Goal: Task Accomplishment & Management: Manage account settings

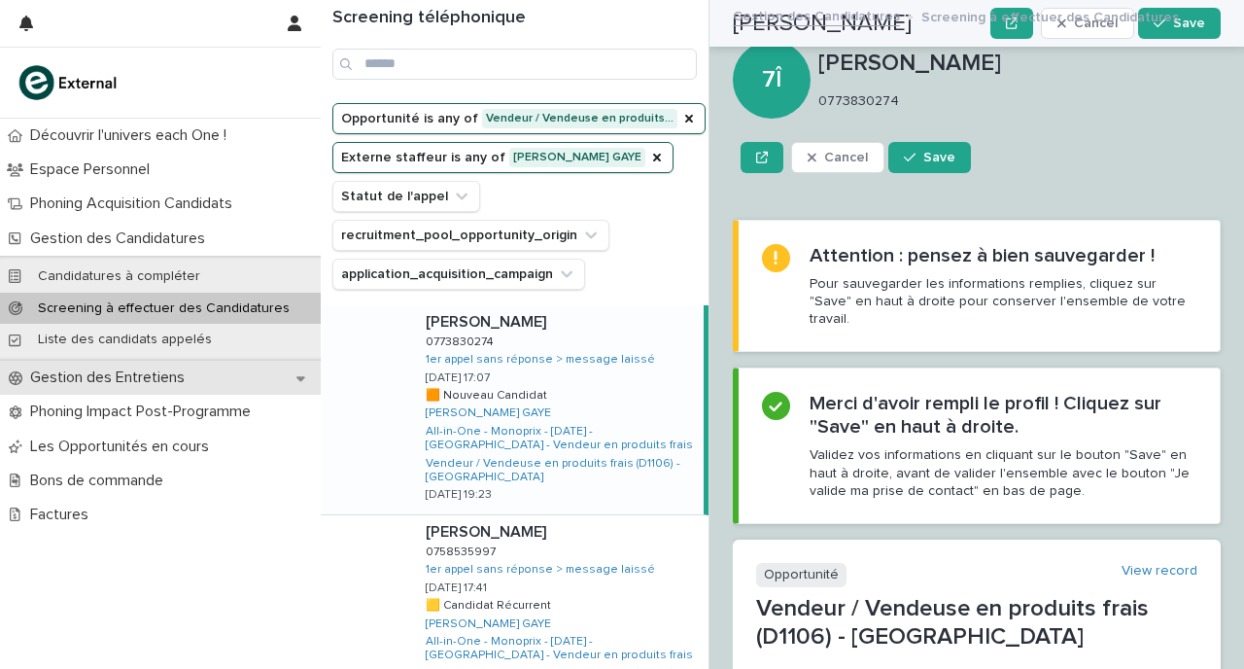
scroll to position [2539, 0]
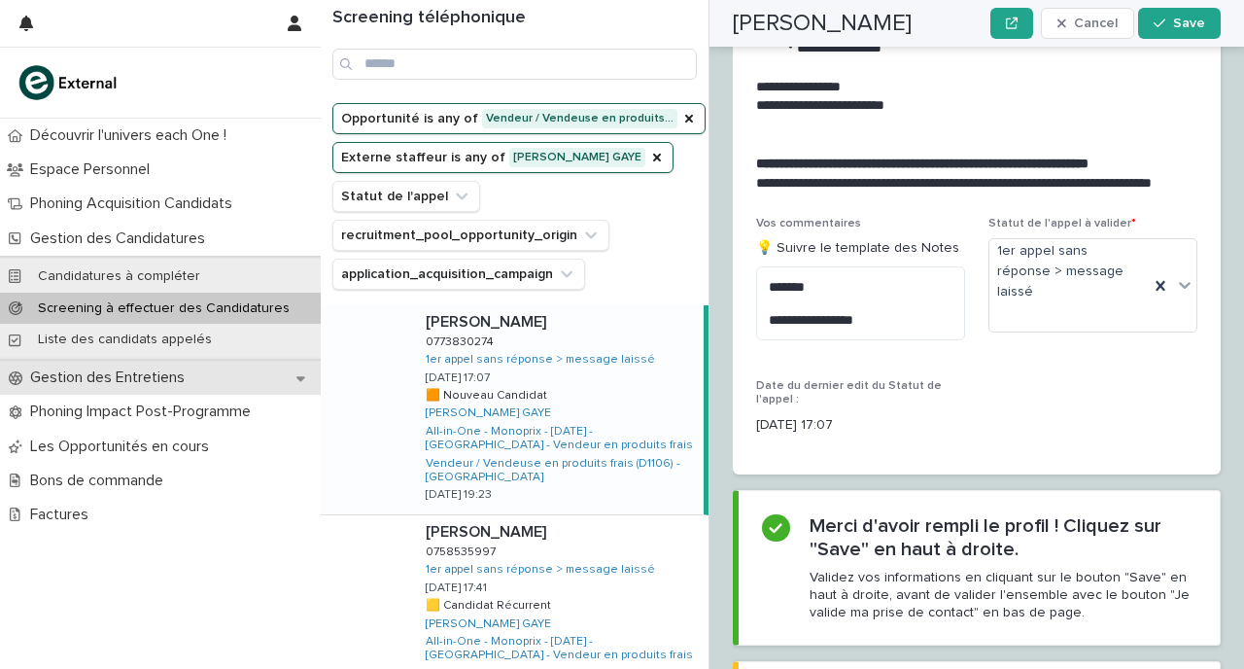
click at [175, 374] on p "Gestion des Entretiens" at bounding box center [111, 377] width 178 height 18
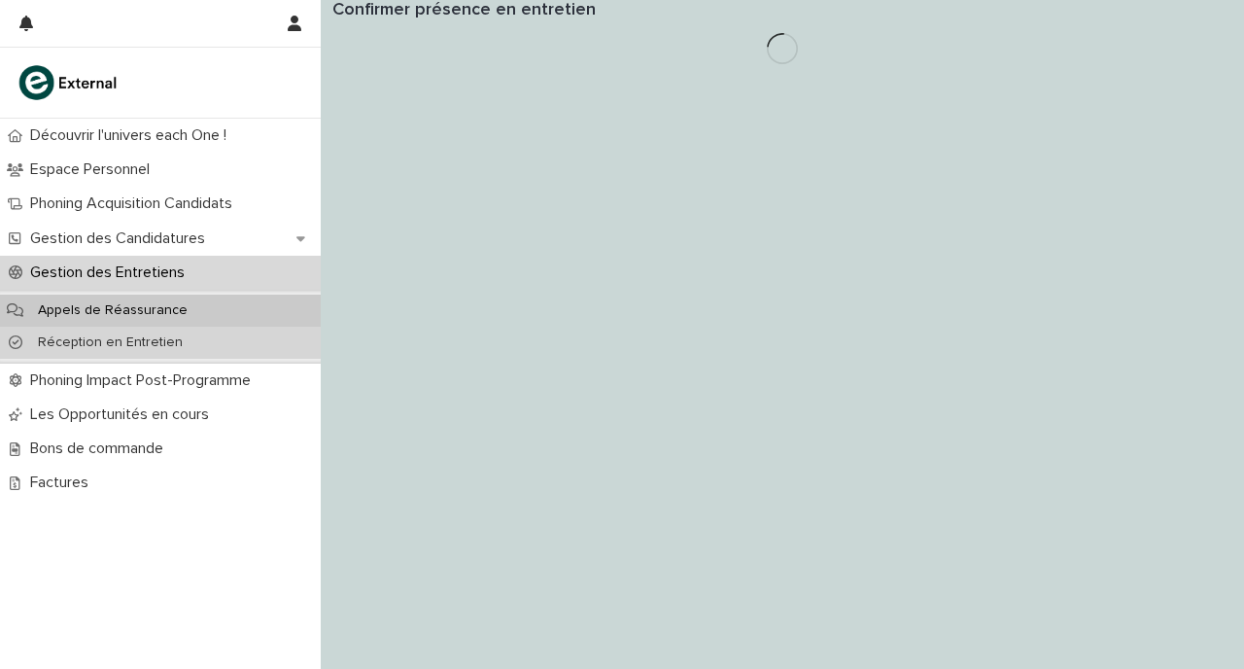
click at [213, 333] on div "Réception en Entretien" at bounding box center [160, 343] width 321 height 32
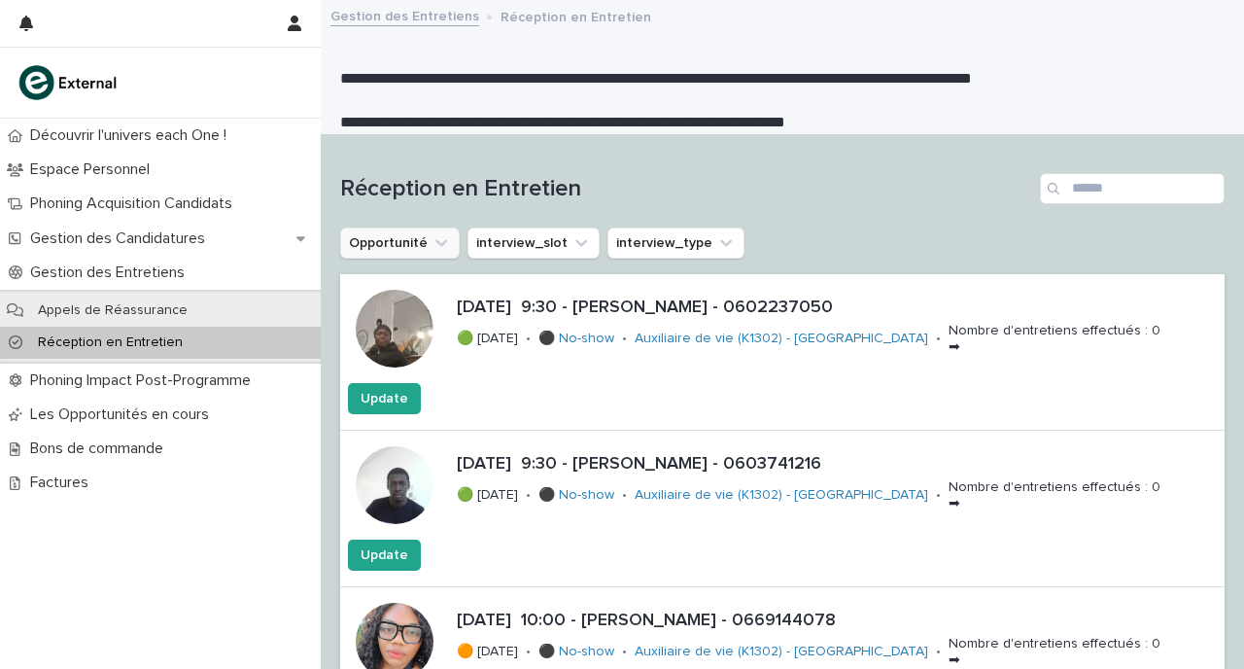
click at [411, 234] on button "Opportunité" at bounding box center [400, 242] width 120 height 31
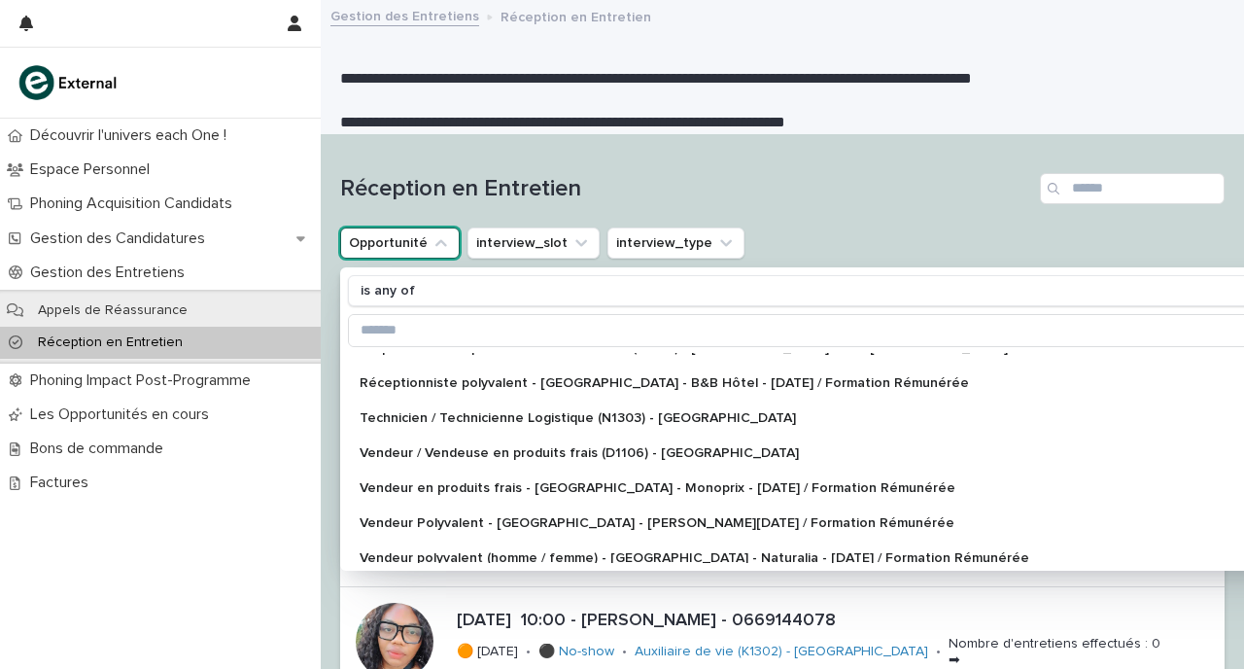
scroll to position [407, 0]
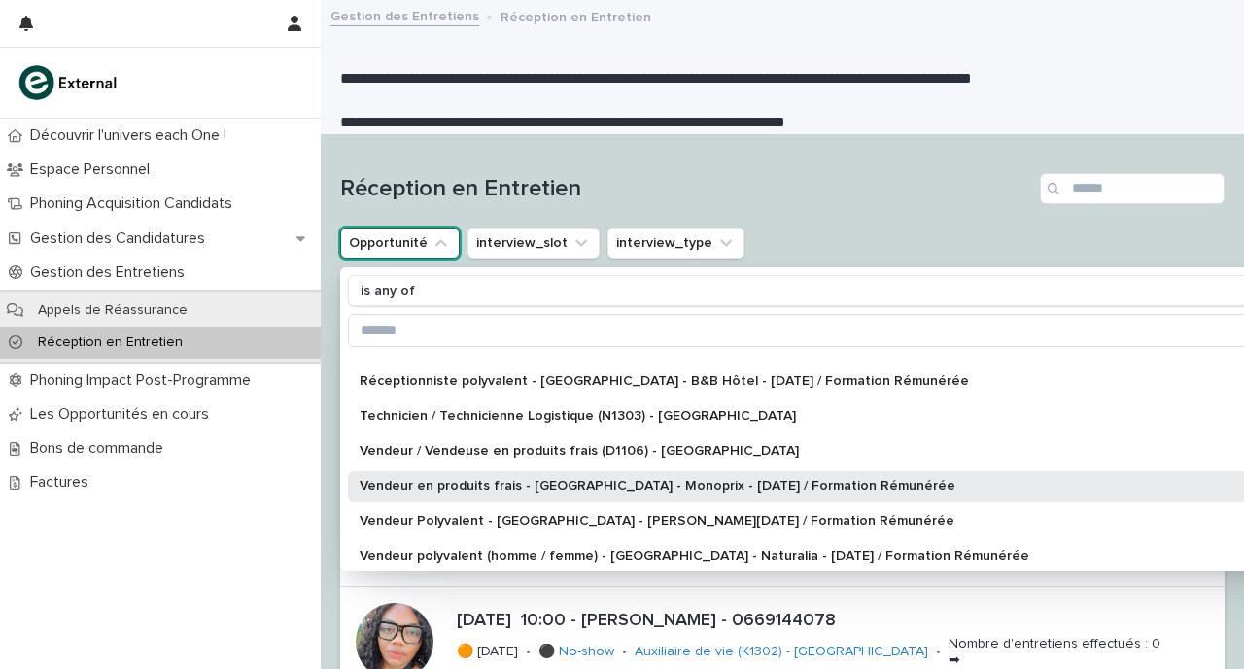
click at [468, 479] on p "Vendeur en produits frais - [GEOGRAPHIC_DATA] - Monoprix - [DATE] / Formation R…" at bounding box center [852, 486] width 985 height 14
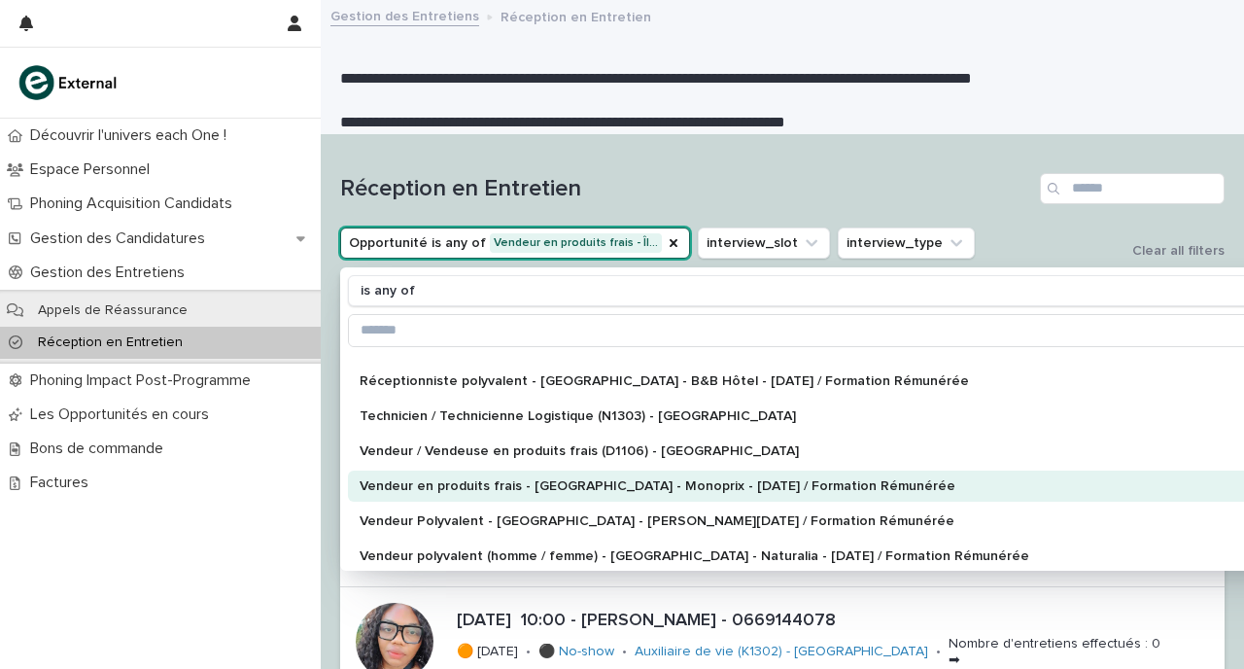
click at [468, 475] on div "Vendeur en produits frais - [GEOGRAPHIC_DATA] - Monoprix - [DATE] / Formation R…" at bounding box center [861, 485] width 1027 height 31
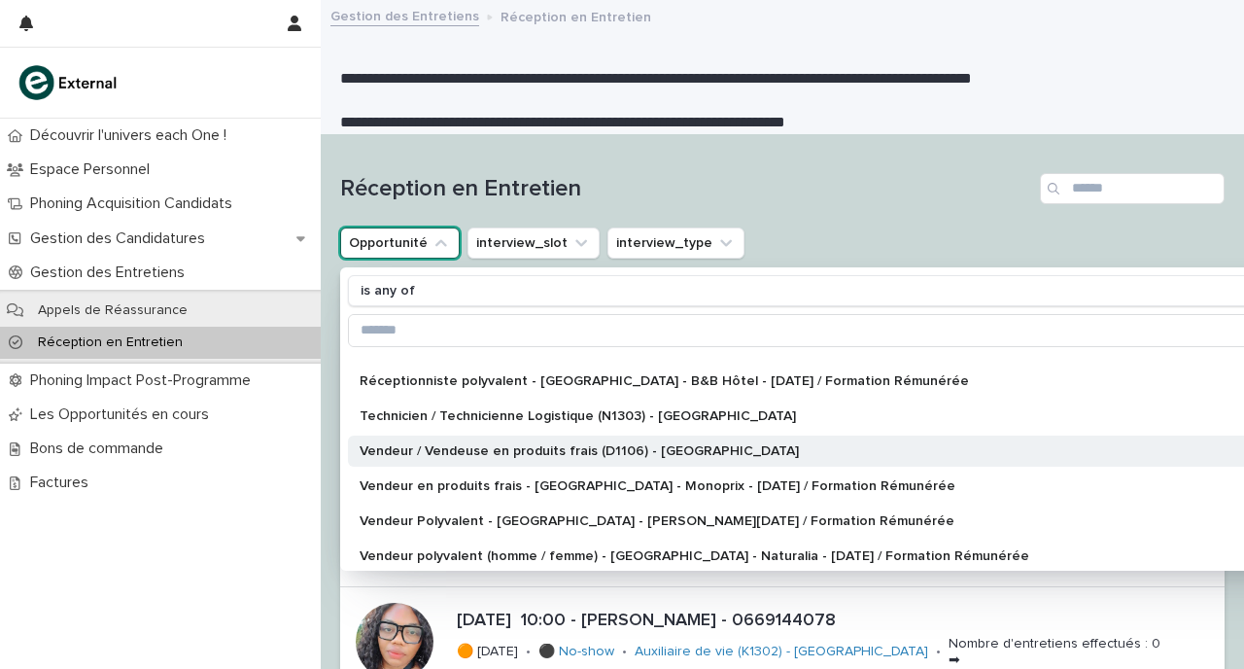
click at [474, 451] on p "Vendeur / Vendeuse en produits frais (D1106) - [GEOGRAPHIC_DATA]" at bounding box center [852, 451] width 985 height 14
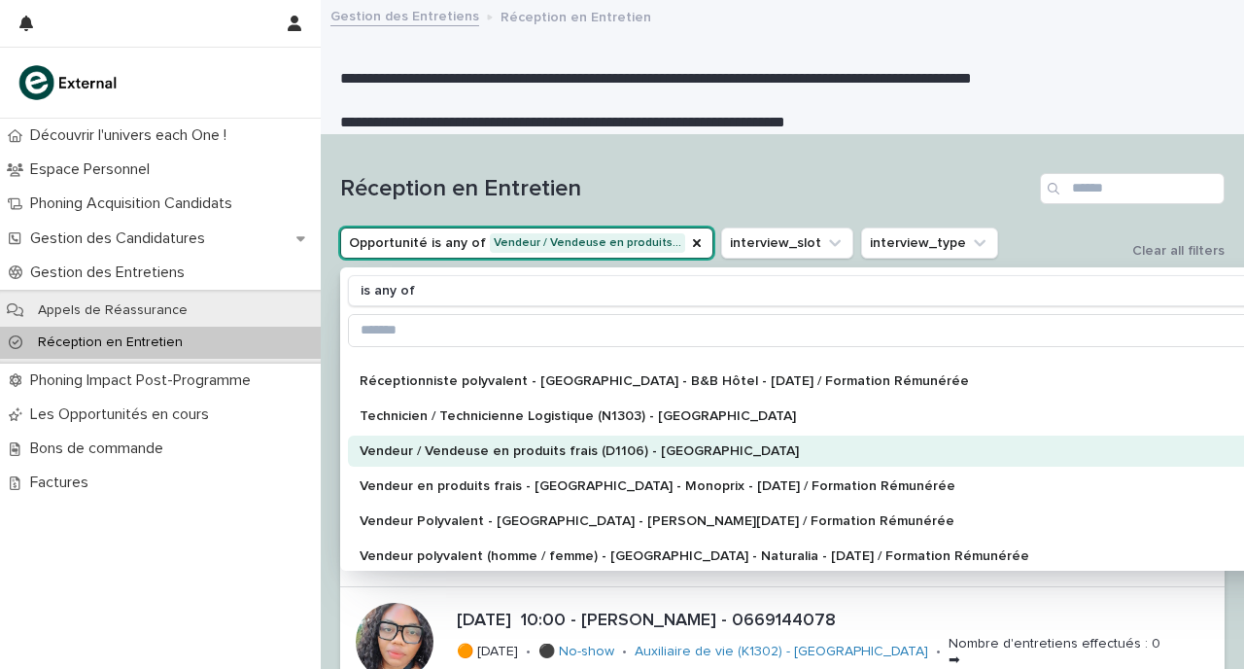
click at [845, 162] on div "Réception en Entretien" at bounding box center [782, 180] width 884 height 93
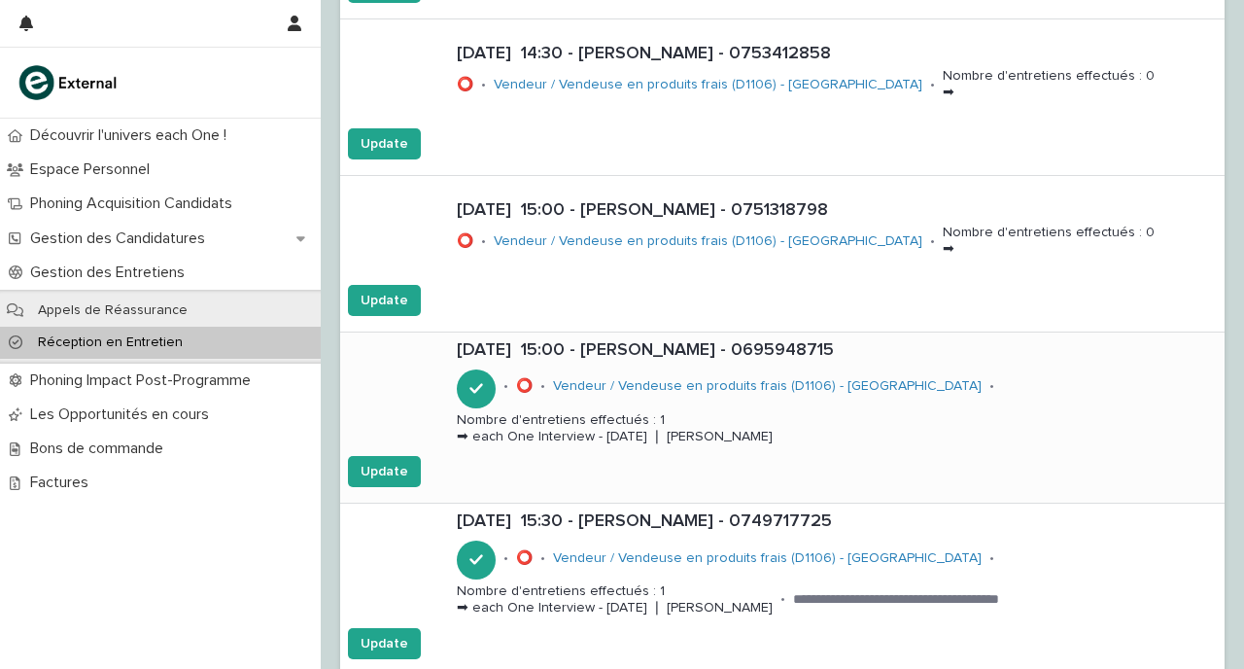
scroll to position [1774, 0]
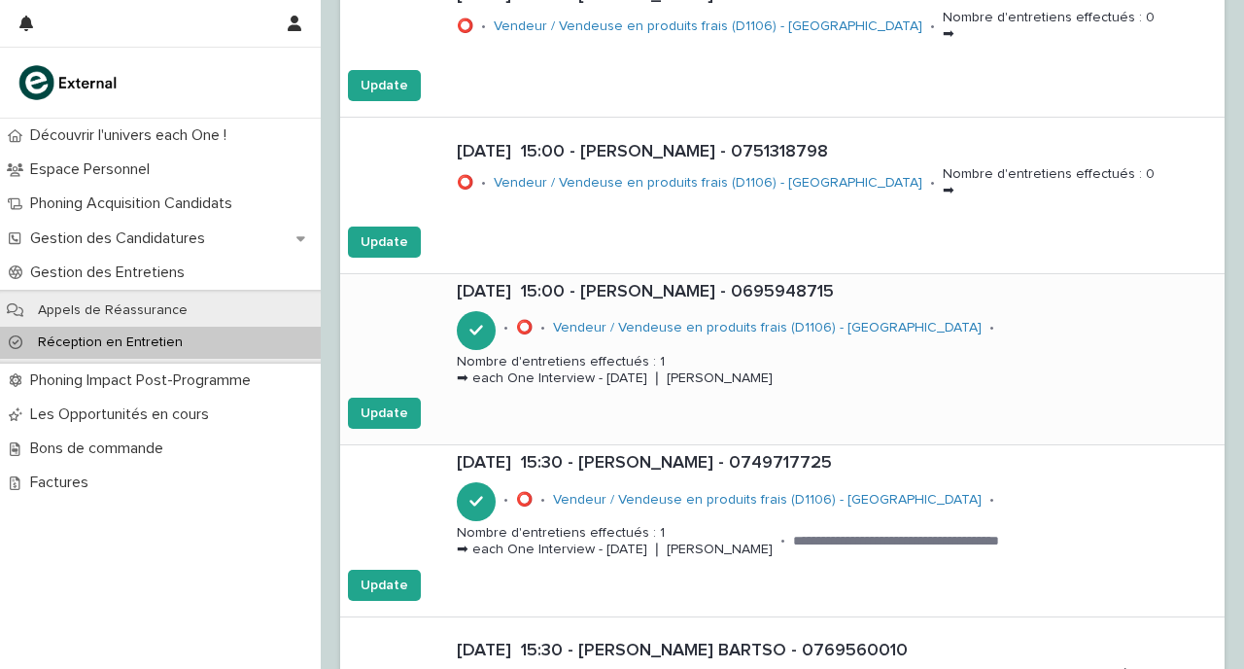
click at [906, 360] on div "[DATE] 15:00 - [PERSON_NAME] - 0695948715 • ⭕ • Vendeur / Vendeuse en produits …" at bounding box center [837, 335] width 776 height 123
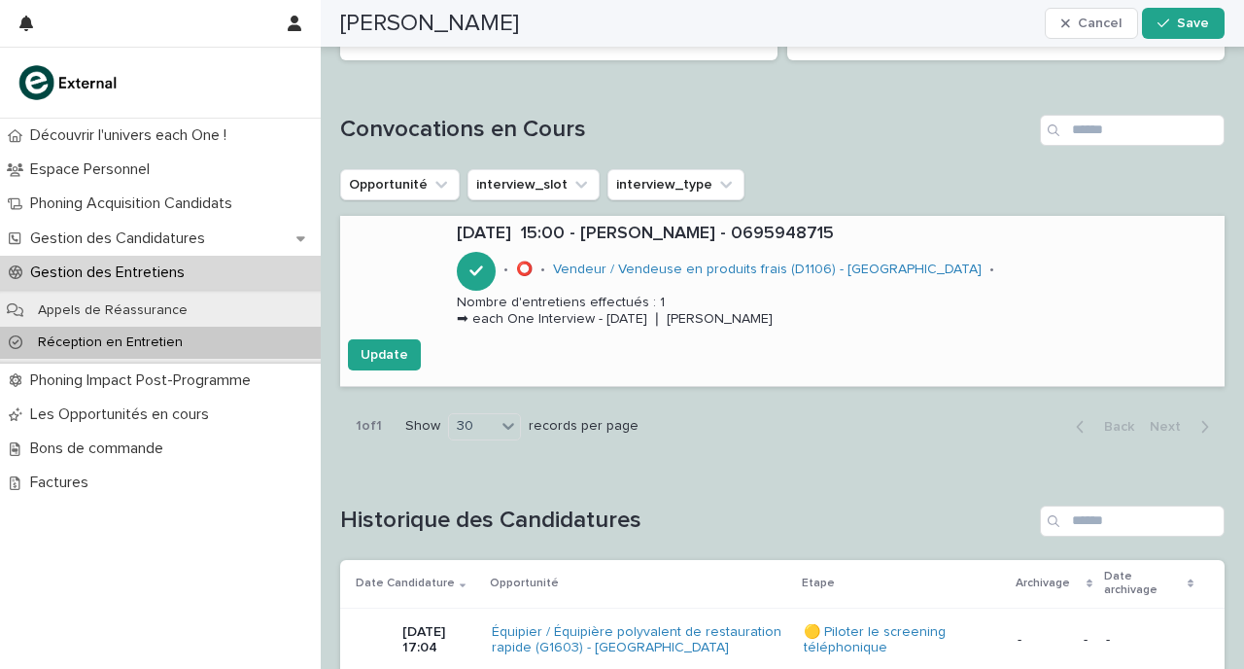
scroll to position [1296, 0]
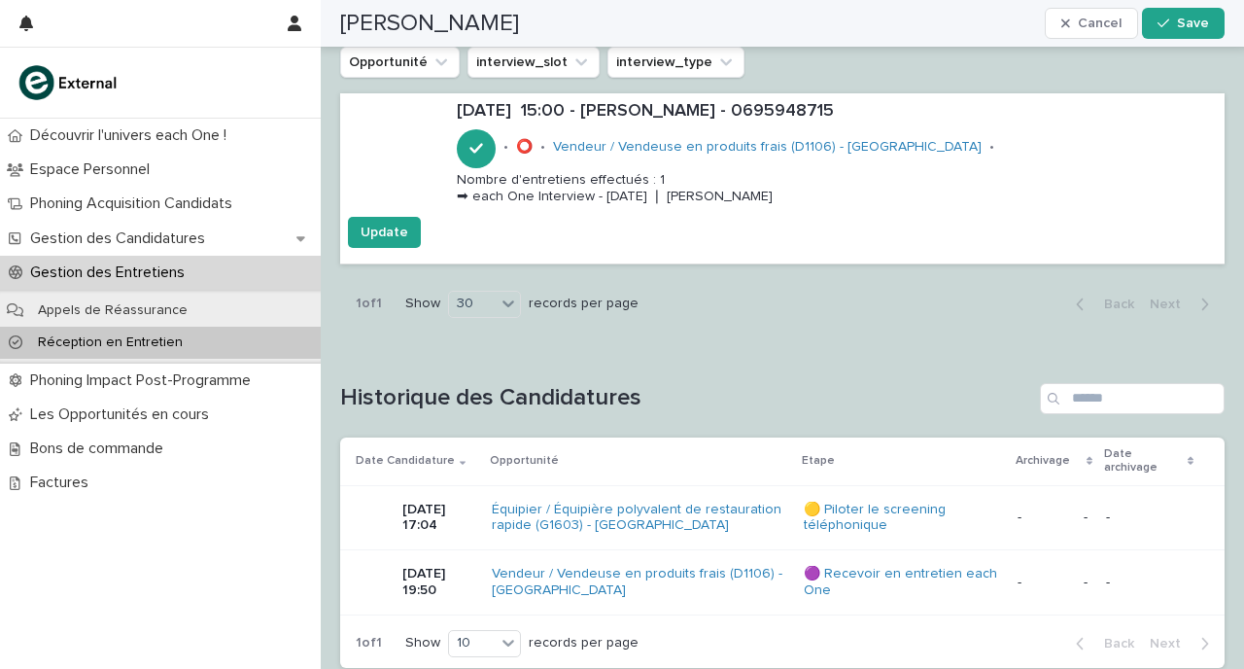
click at [900, 579] on div "🟣 Recevoir en entretien each One" at bounding box center [903, 582] width 198 height 49
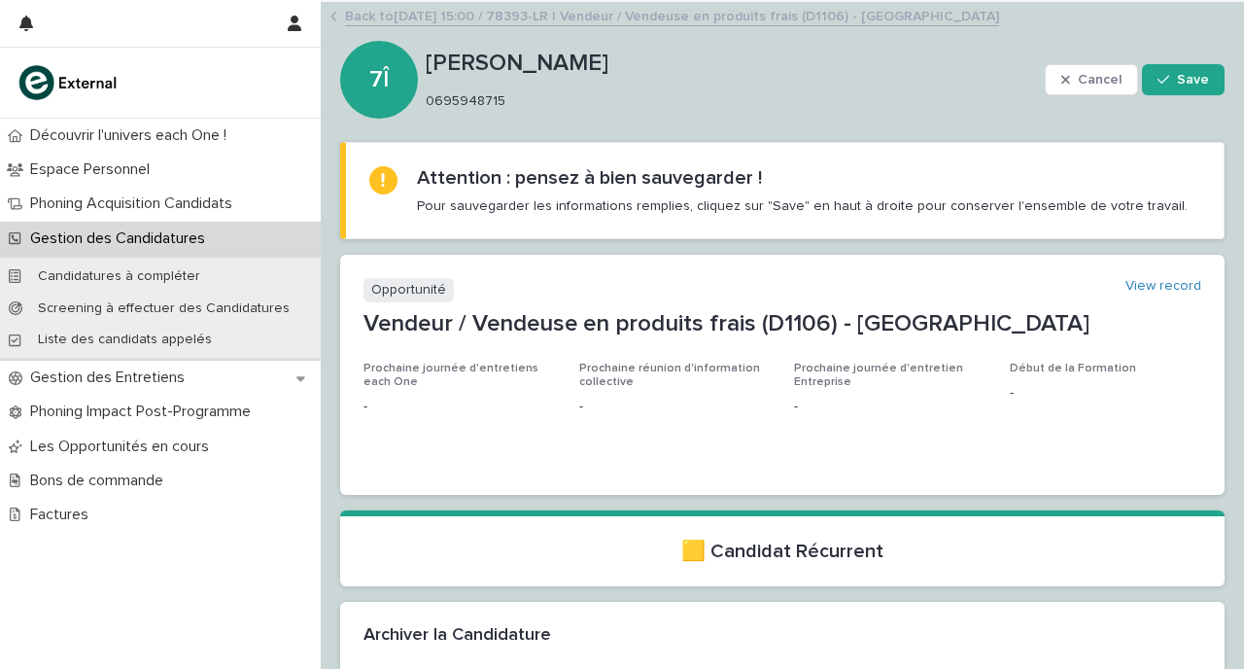
click at [396, 14] on link "Back to [DATE] 15:00 / 78393-LR | Vendeur / Vendeuse en produits frais (D1106) …" at bounding box center [672, 15] width 654 height 22
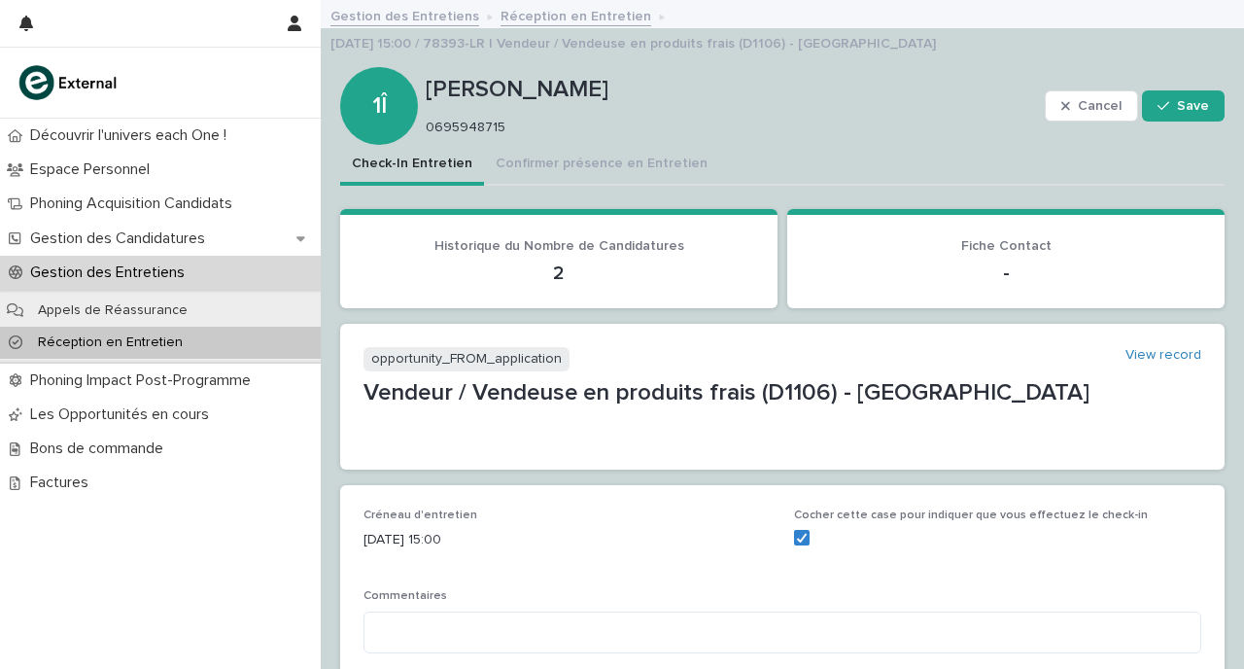
click at [543, 15] on link "Réception en Entretien" at bounding box center [576, 15] width 151 height 22
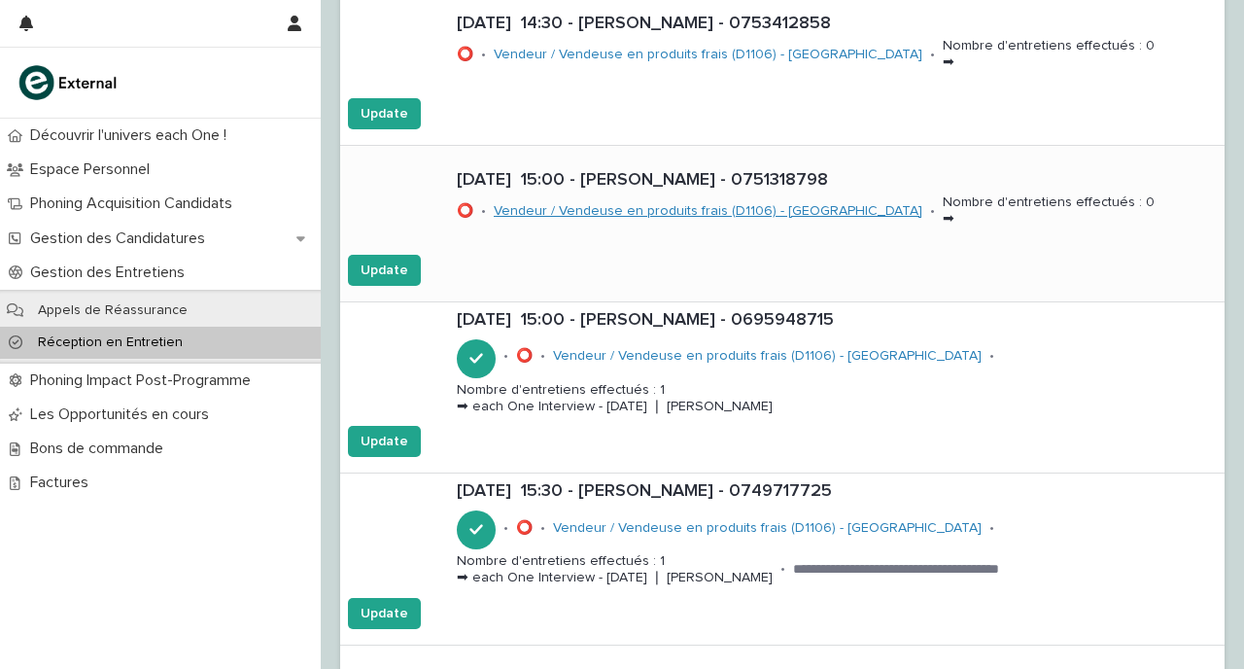
scroll to position [1748, 0]
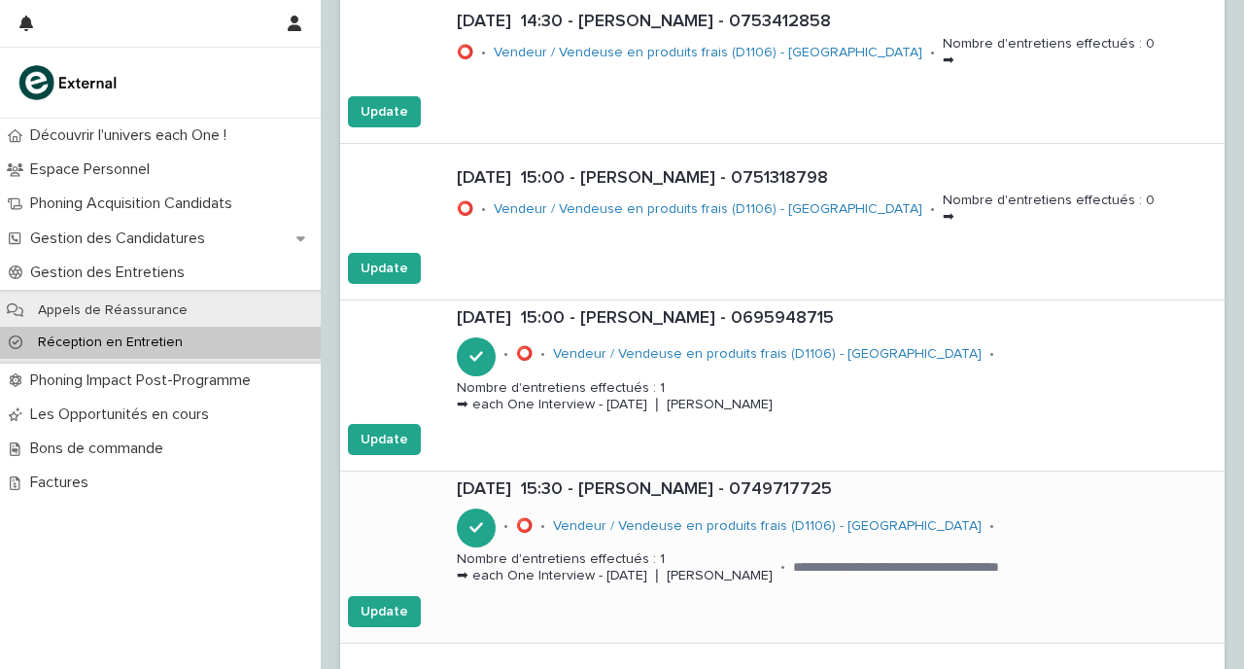
click at [729, 627] on div "Update" at bounding box center [782, 611] width 884 height 31
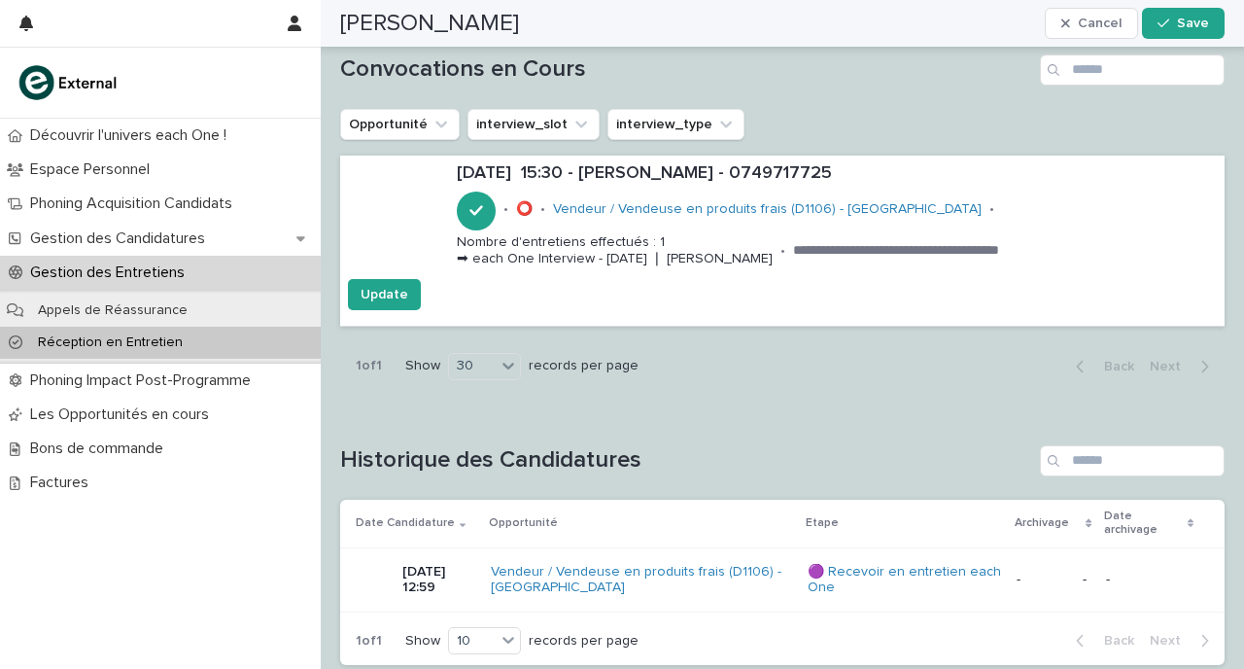
scroll to position [1388, 0]
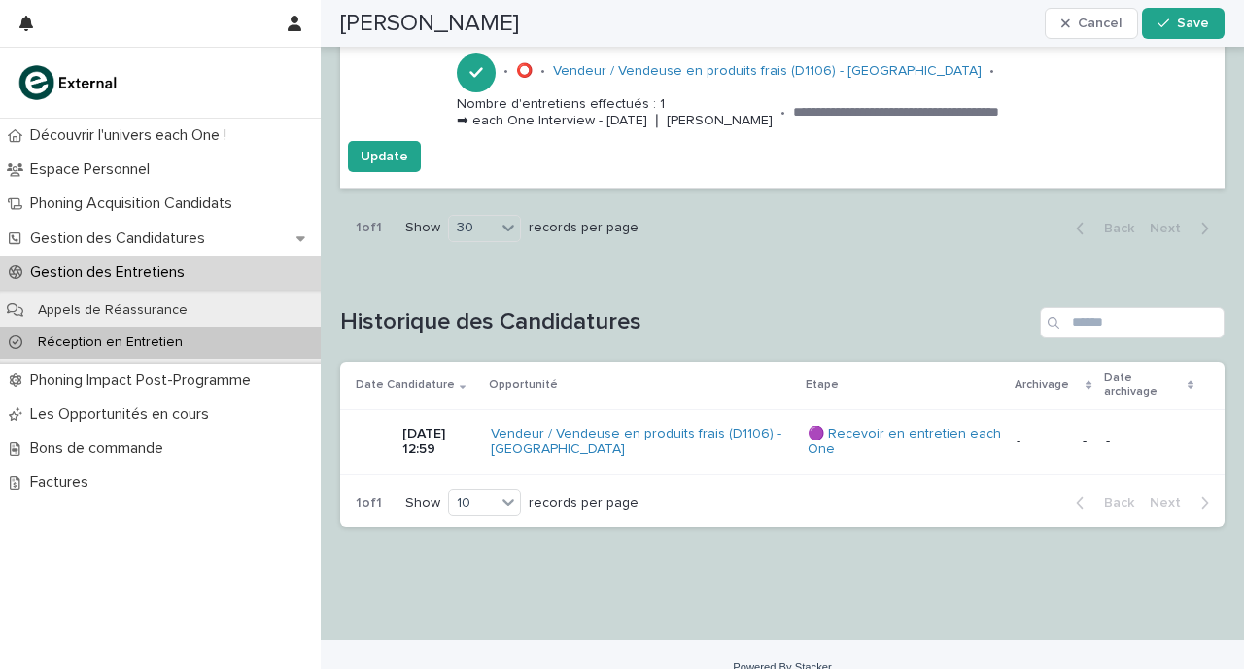
click at [793, 439] on div "Vendeur / Vendeuse en produits frais (D1106) - [GEOGRAPHIC_DATA]" at bounding box center [642, 442] width 302 height 49
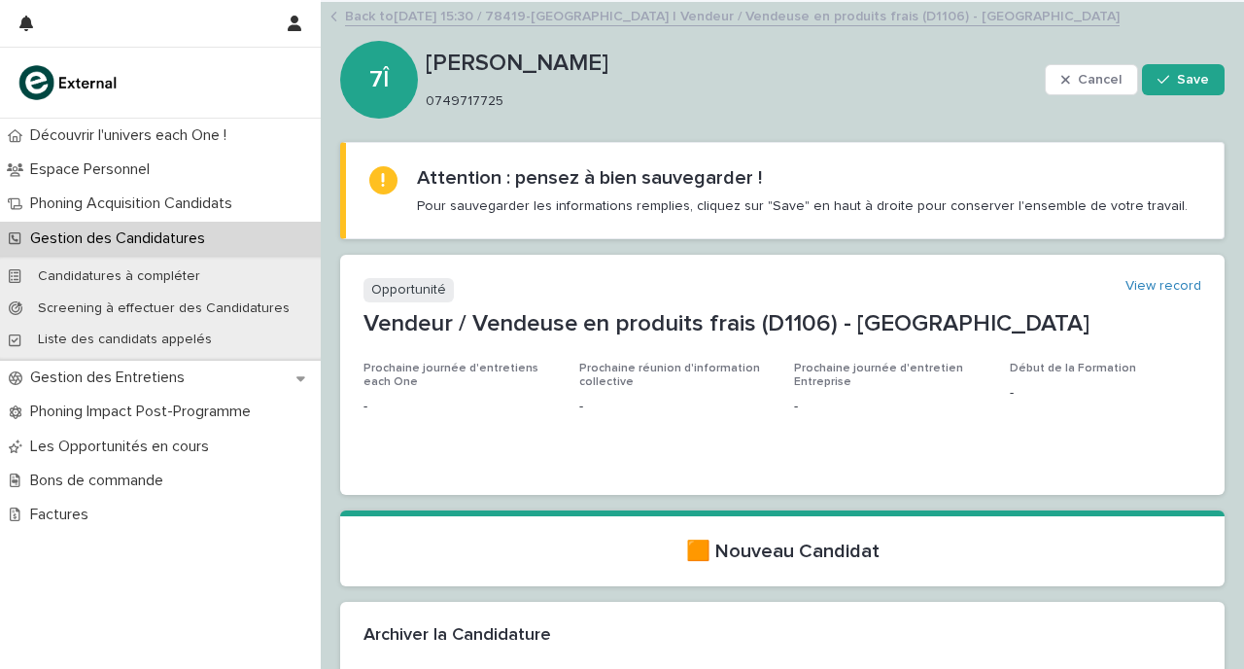
click at [385, 13] on link "Back to [DATE] 15:30 / 78419-WI | Vendeur / Vendeuse en produits frais (D1106) …" at bounding box center [732, 15] width 775 height 22
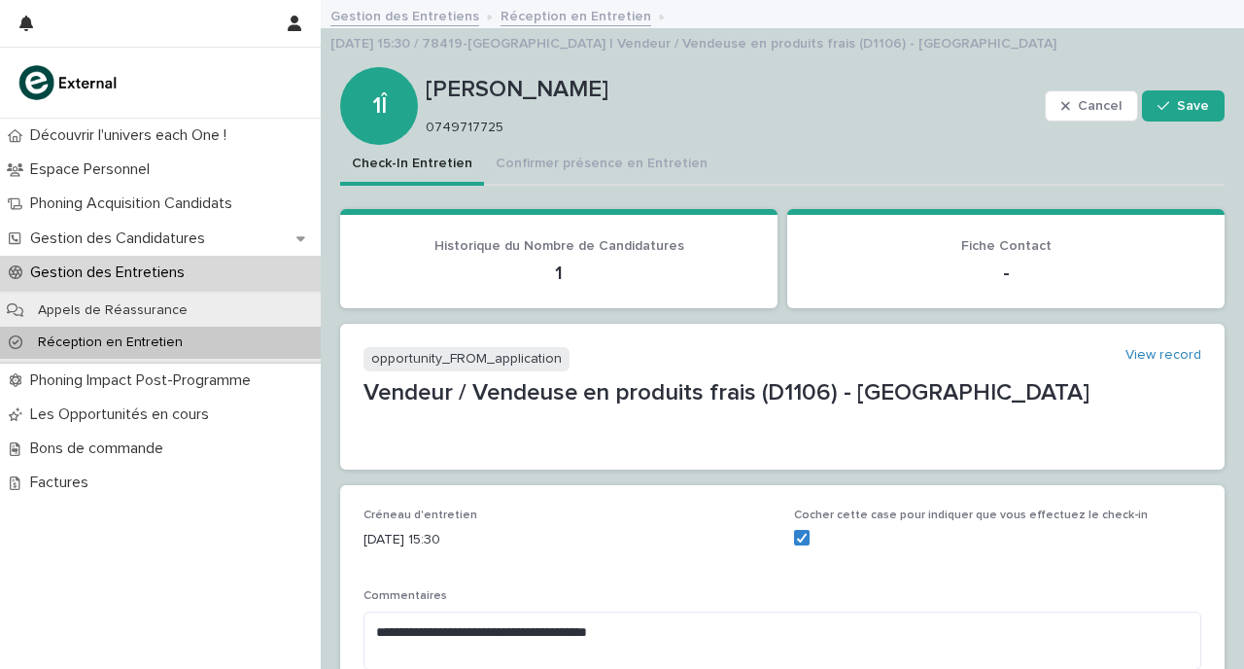
click at [582, 29] on div "Gestion des Entretiens Réception en Entretien [DATE] 15:30 / 78419-WI | Vendeur…" at bounding box center [782, 30] width 923 height 53
click at [582, 23] on link "Réception en Entretien" at bounding box center [576, 15] width 151 height 22
